Goal: Information Seeking & Learning: Compare options

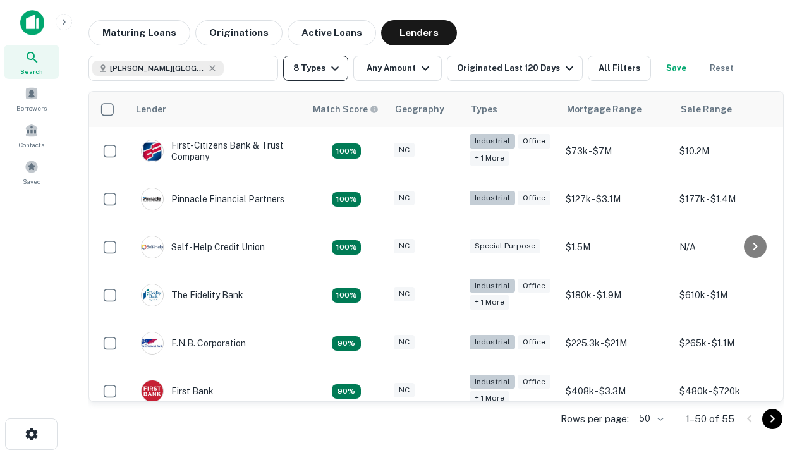
click at [315, 68] on button "8 Types" at bounding box center [315, 68] width 65 height 25
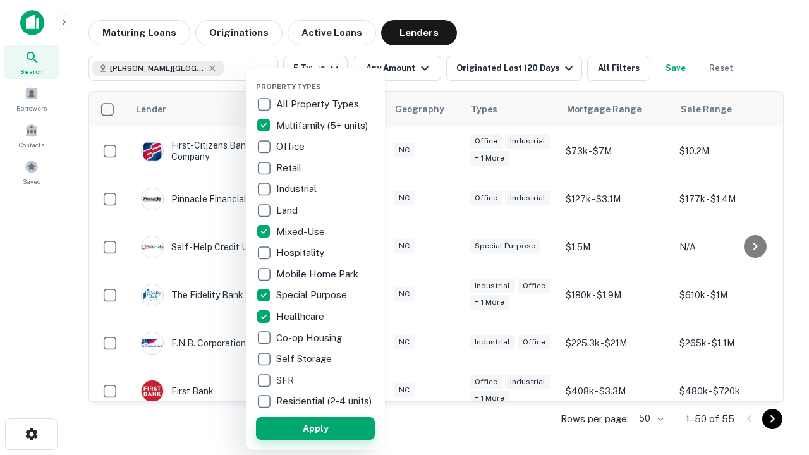
click at [315, 428] on button "Apply" at bounding box center [315, 428] width 119 height 23
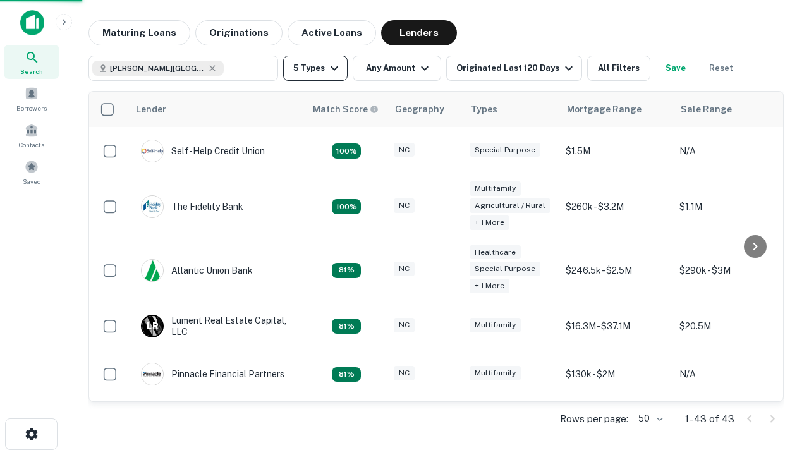
click at [315, 68] on button "5 Types" at bounding box center [315, 68] width 64 height 25
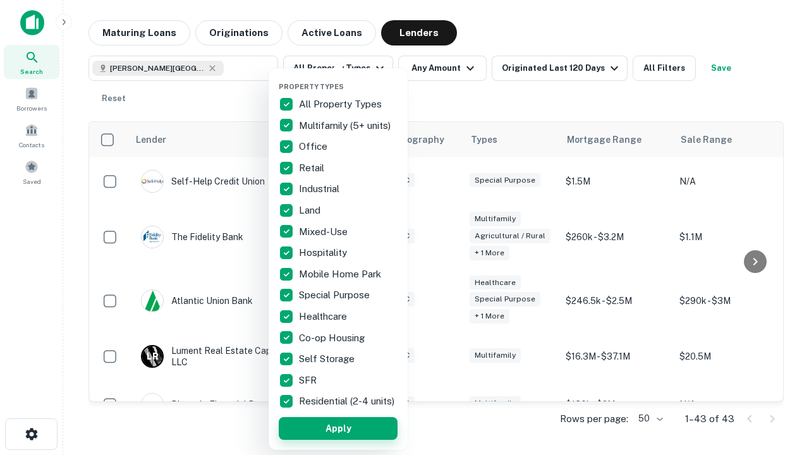
click at [338, 428] on button "Apply" at bounding box center [338, 428] width 119 height 23
